Goal: Task Accomplishment & Management: Use online tool/utility

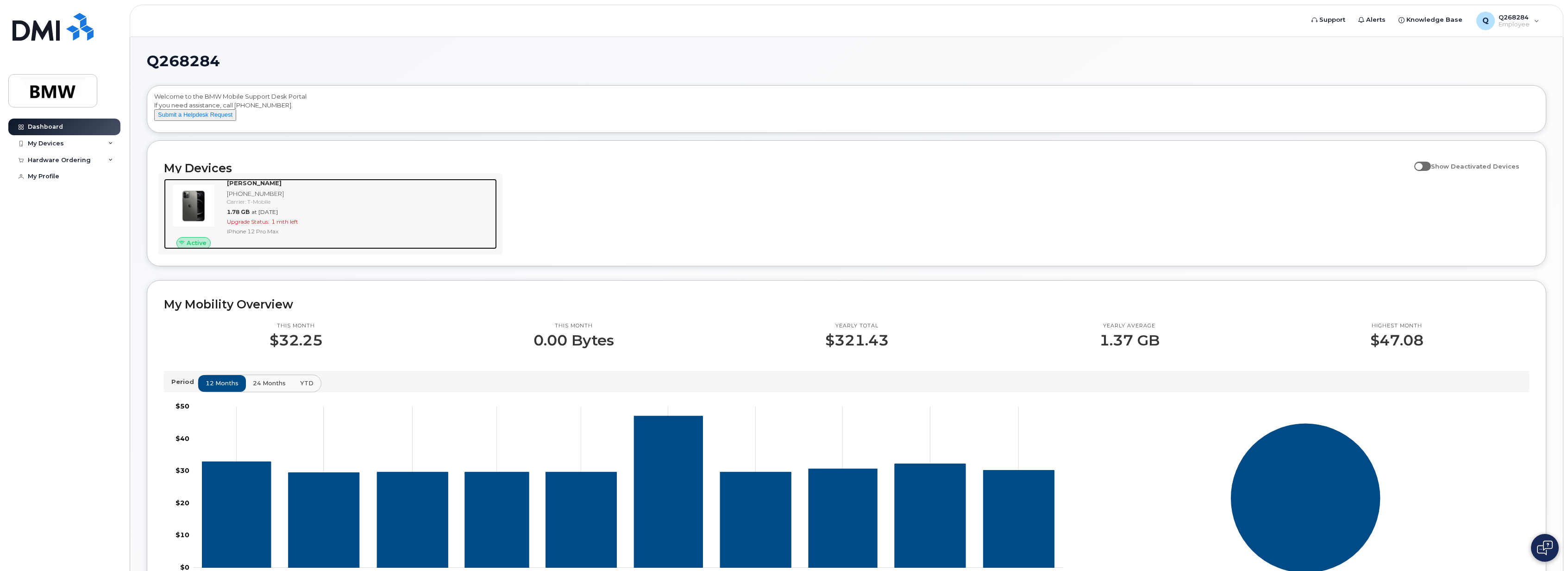
click at [282, 225] on span "1 mth left" at bounding box center [284, 221] width 27 height 7
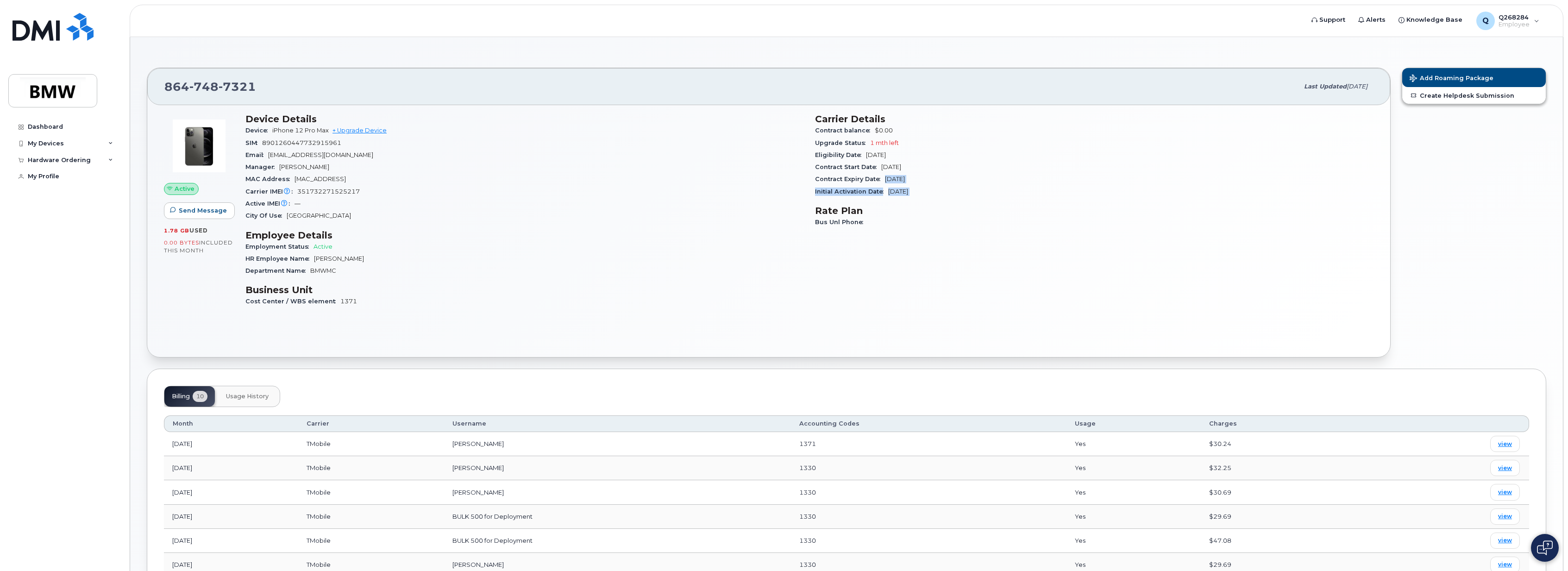
drag, startPoint x: 877, startPoint y: 180, endPoint x: 943, endPoint y: 199, distance: 68.7
click at [943, 200] on div "Carrier Details Contract balance $0.00 Upgrade Status 1 mth left Eligibility Da…" at bounding box center [1094, 214] width 570 height 212
click at [109, 143] on icon at bounding box center [111, 143] width 4 height 4
click at [111, 215] on icon at bounding box center [111, 212] width 4 height 4
click at [360, 128] on link "+ Upgrade Device" at bounding box center [360, 130] width 54 height 7
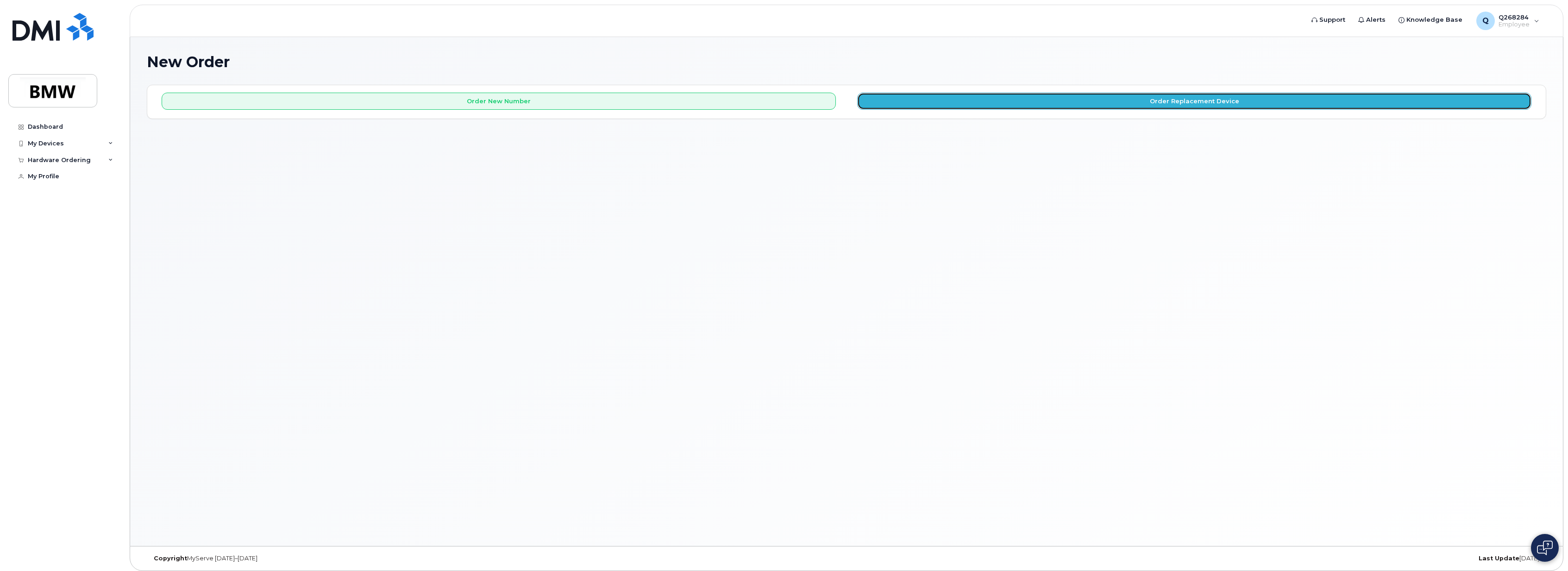
click at [977, 98] on button "Order Replacement Device" at bounding box center [1194, 101] width 674 height 17
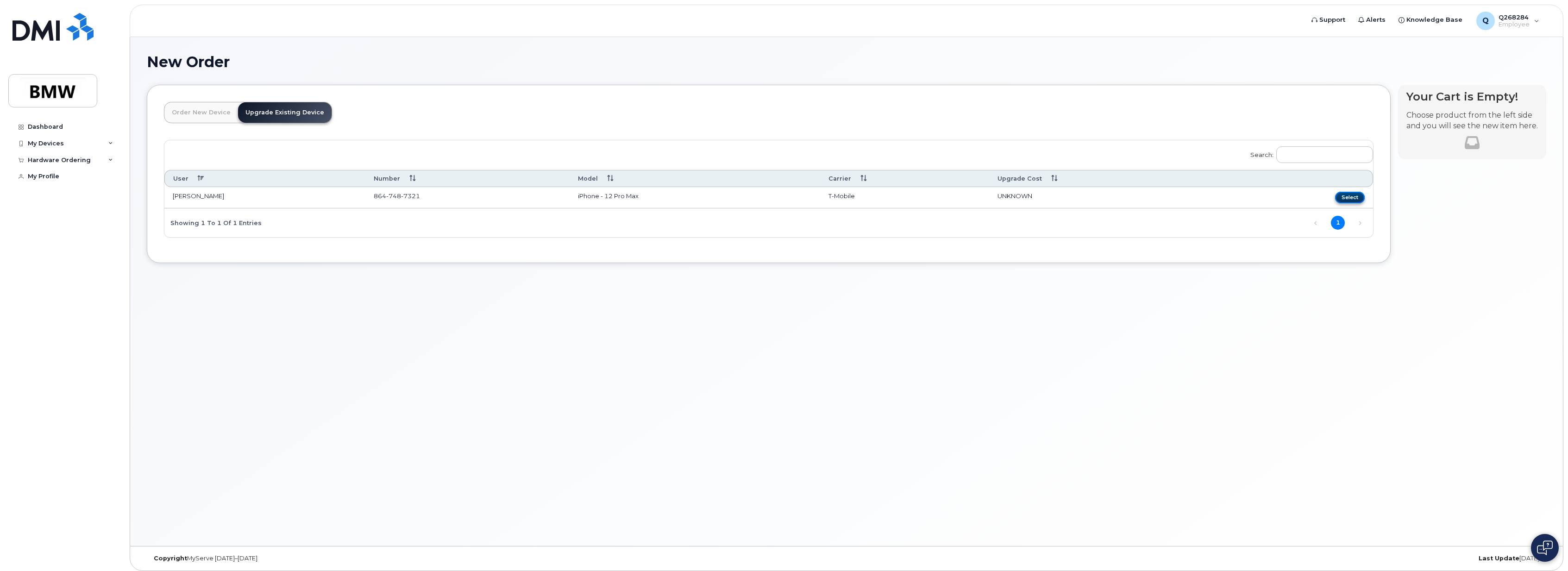
click at [1358, 198] on button "Select" at bounding box center [1350, 198] width 30 height 12
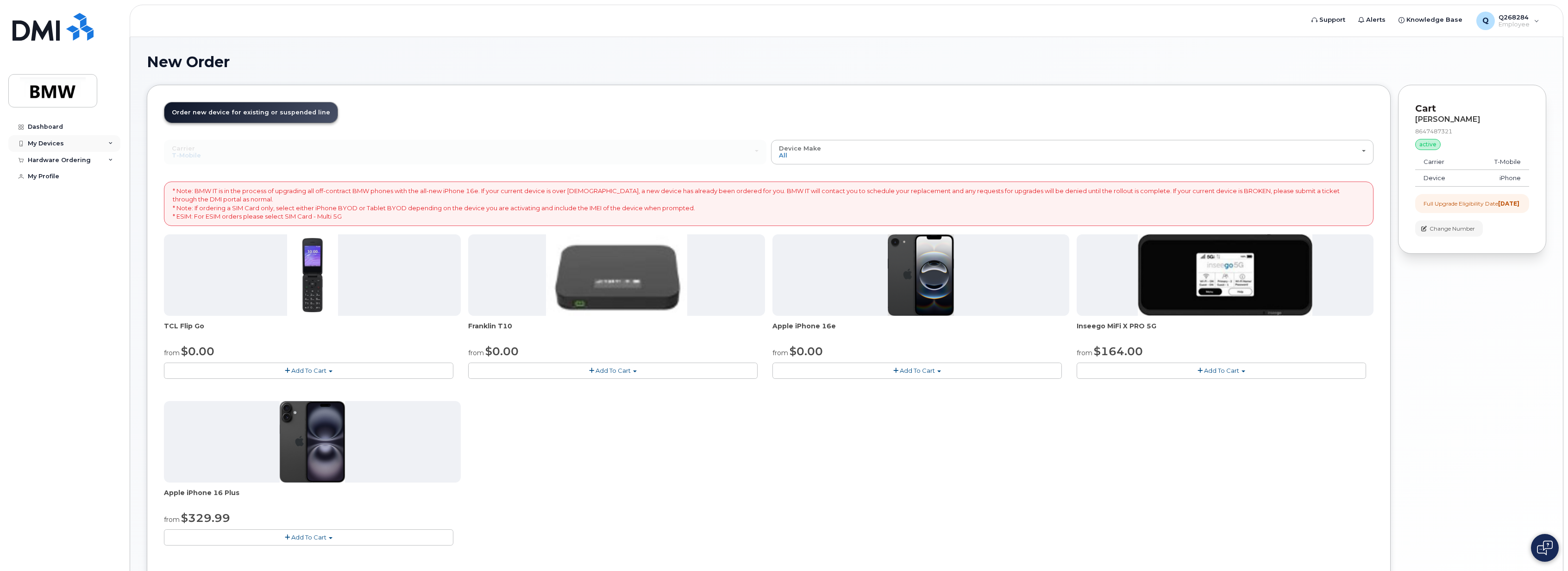
click at [41, 146] on div "My Devices" at bounding box center [45, 143] width 36 height 7
click at [61, 181] on div "864-748-7321 (Mariana Baden)" at bounding box center [74, 186] width 91 height 25
